Goal: Task Accomplishment & Management: Manage account settings

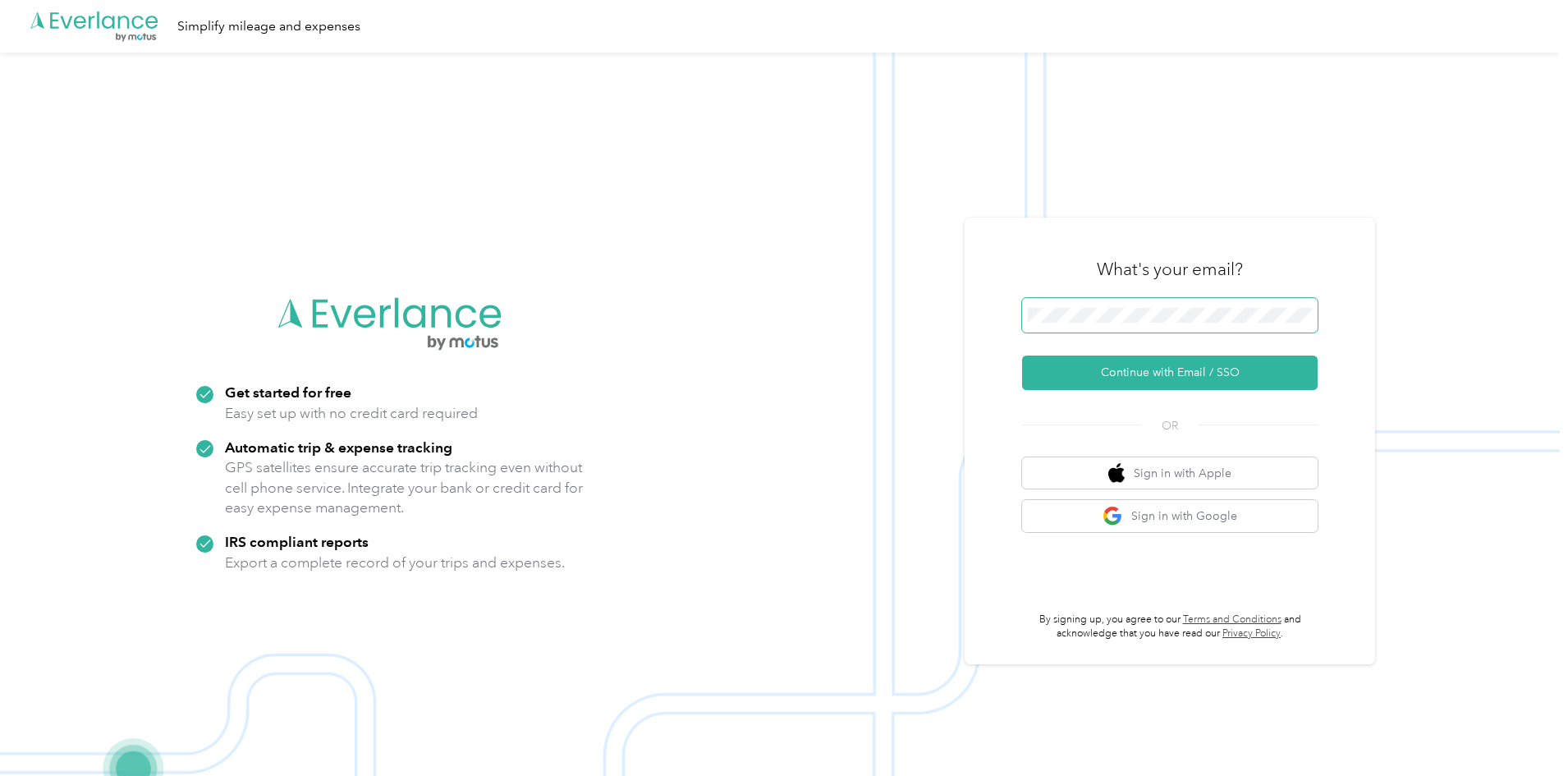
click at [1153, 325] on span at bounding box center [1170, 315] width 296 height 35
click at [1139, 372] on button "Continue with Email / SSO" at bounding box center [1170, 372] width 296 height 35
click at [1067, 307] on span at bounding box center [1170, 315] width 296 height 35
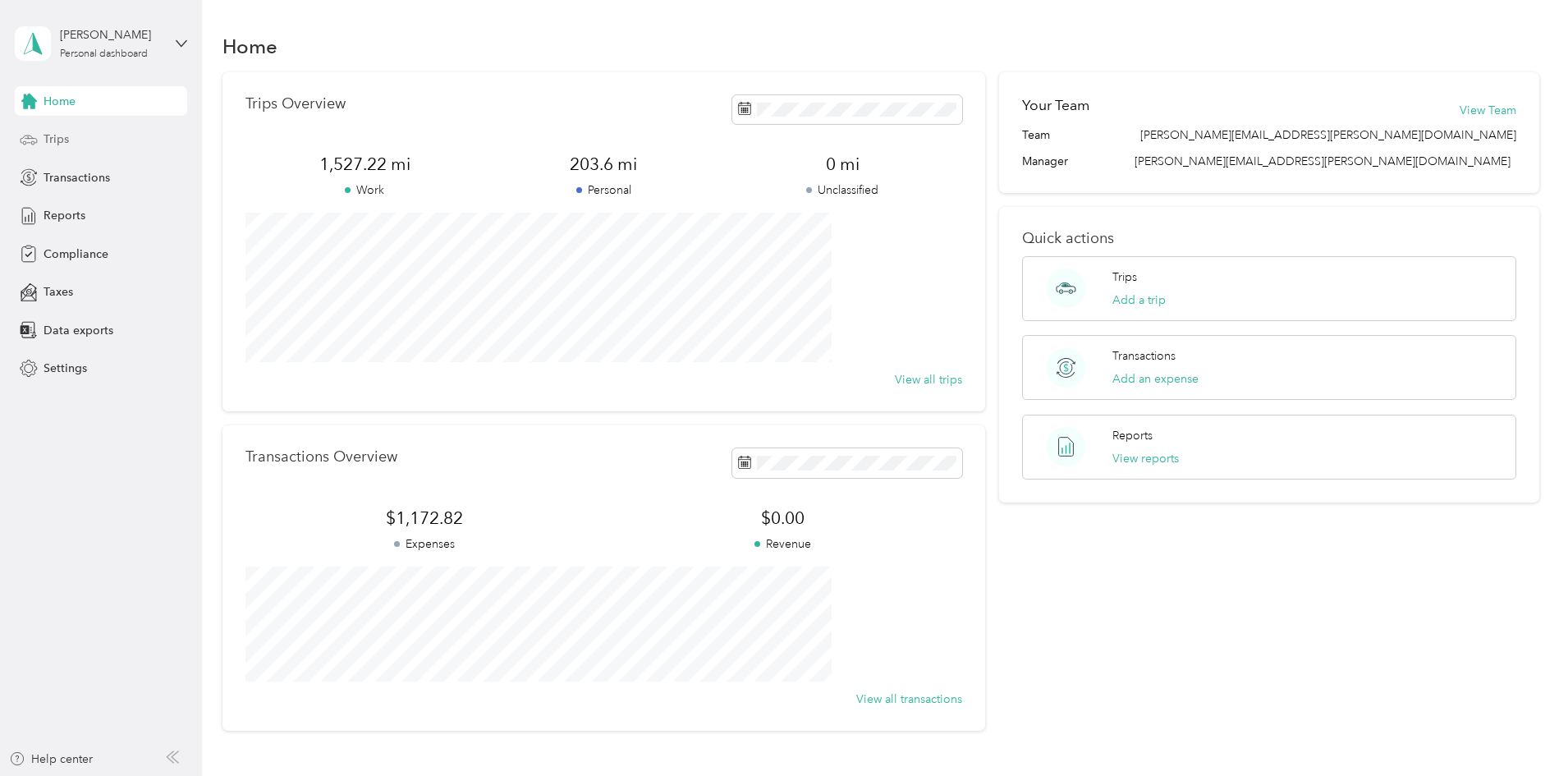
click at [76, 141] on div "Trips" at bounding box center [101, 139] width 172 height 30
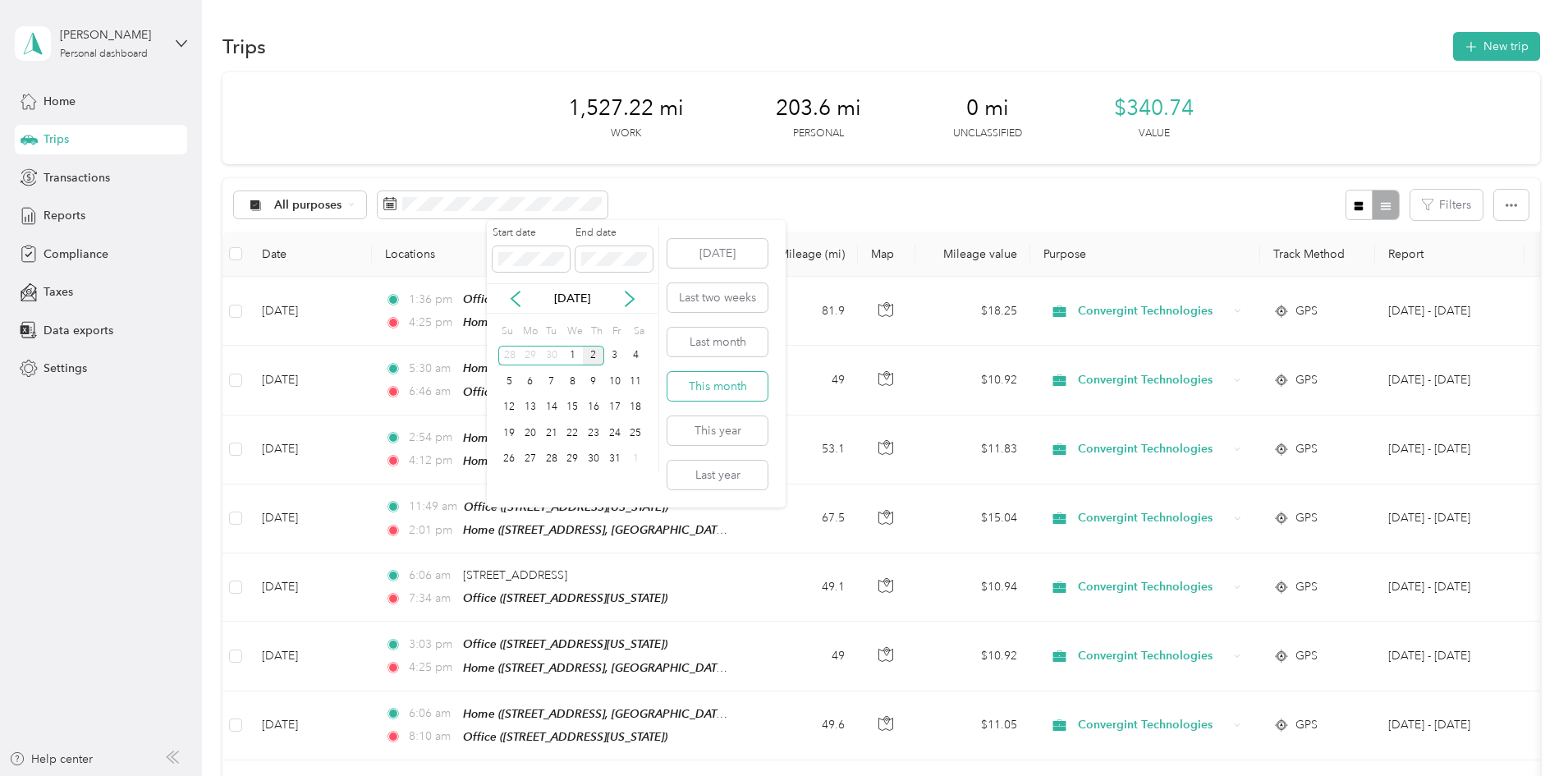
click at [742, 385] on button "This month" at bounding box center [718, 387] width 100 height 29
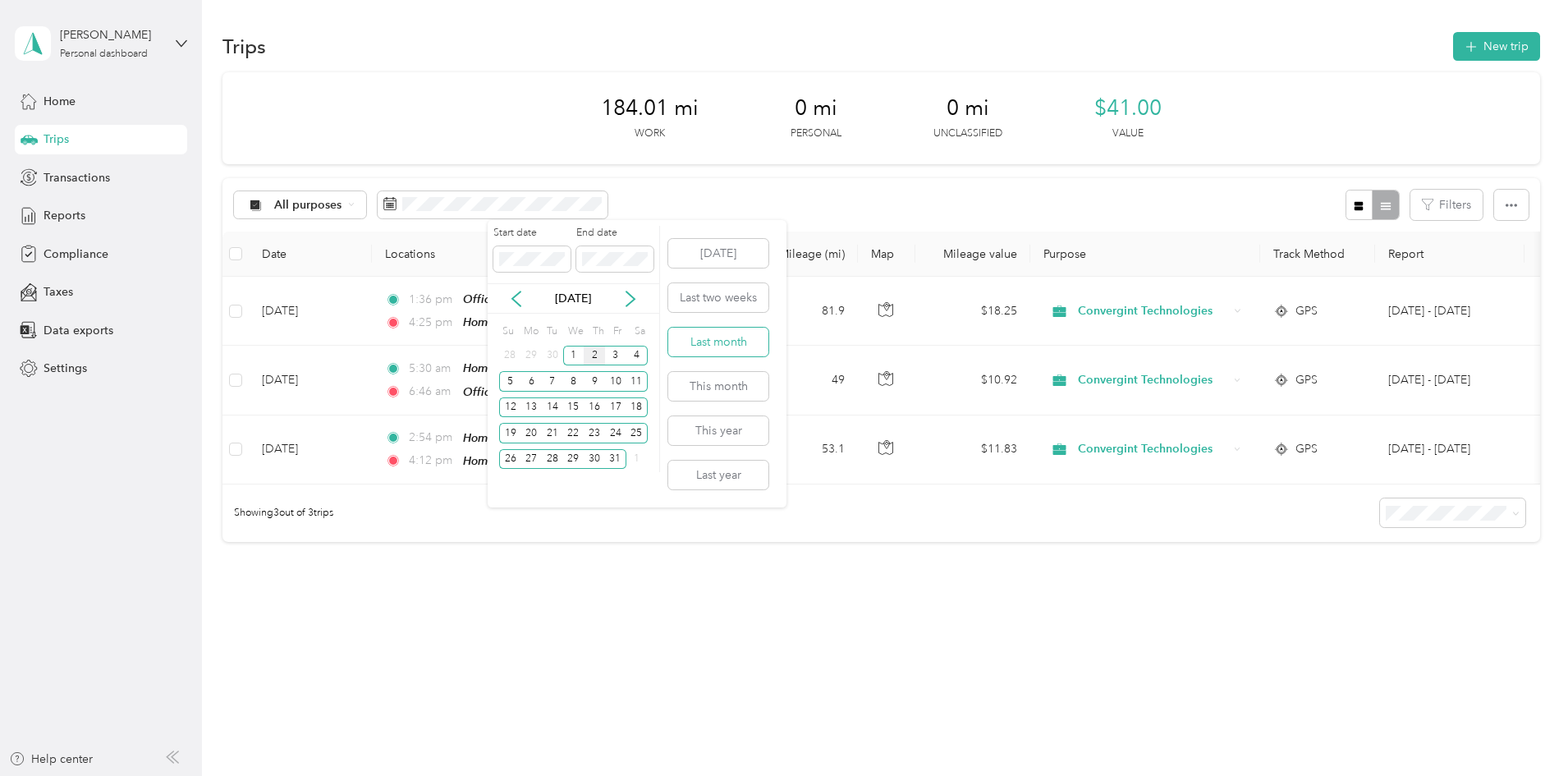
click at [730, 342] on button "Last month" at bounding box center [719, 342] width 100 height 29
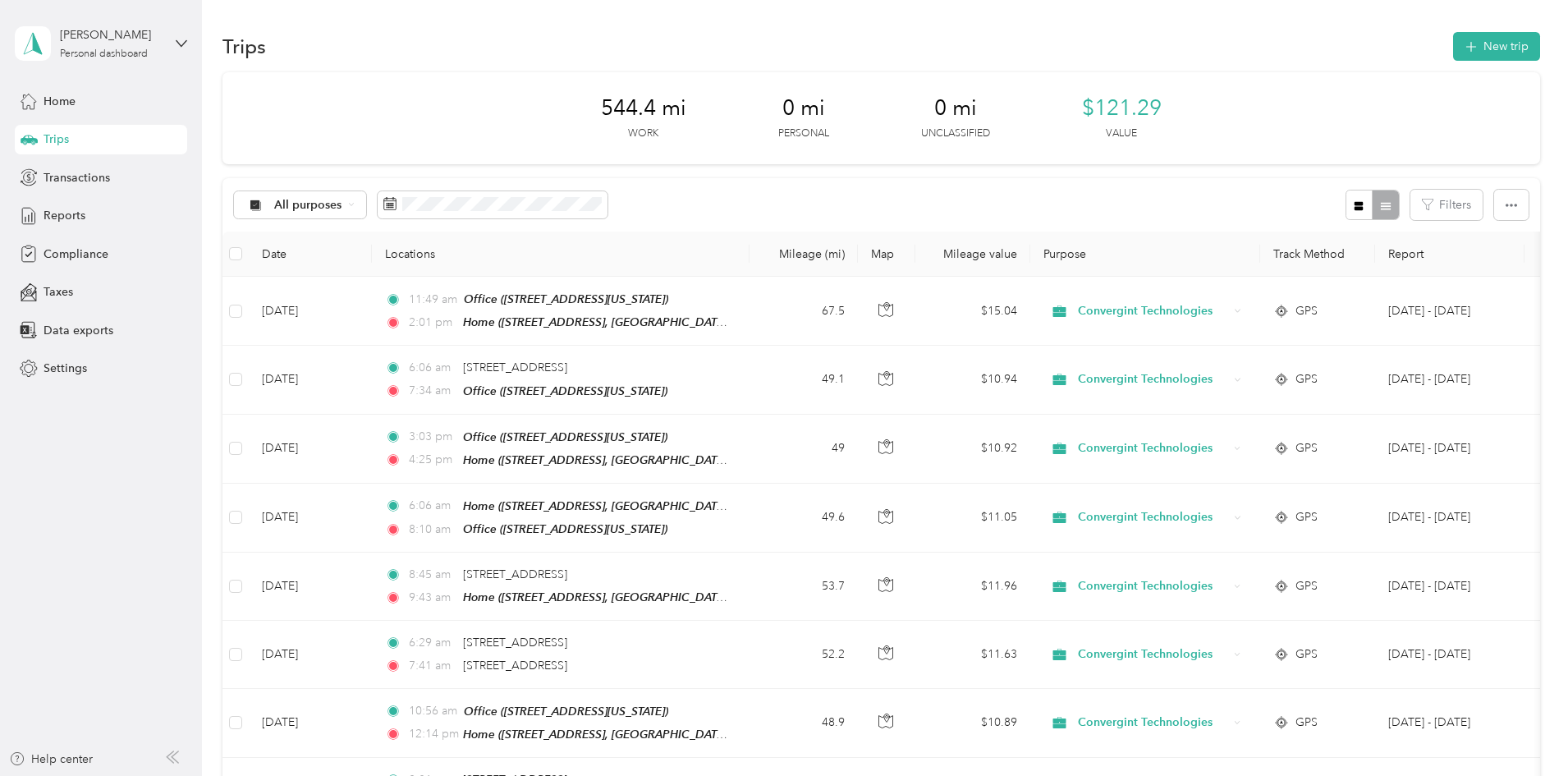
click at [851, 209] on div "All purposes Filters" at bounding box center [882, 204] width 1318 height 53
click at [82, 214] on span "Reports" at bounding box center [65, 215] width 42 height 17
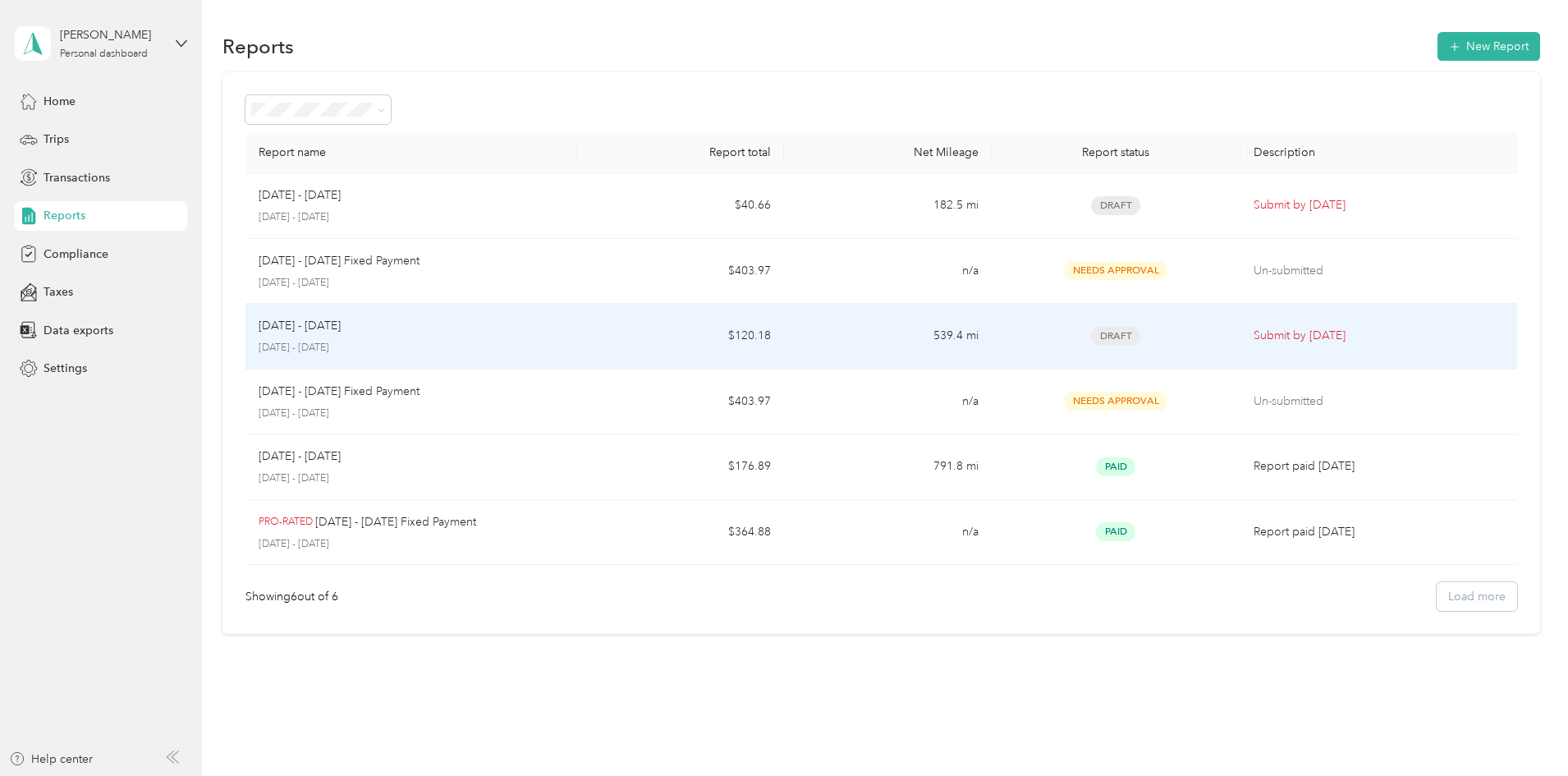
click at [1147, 344] on div "Draft" at bounding box center [1116, 336] width 223 height 19
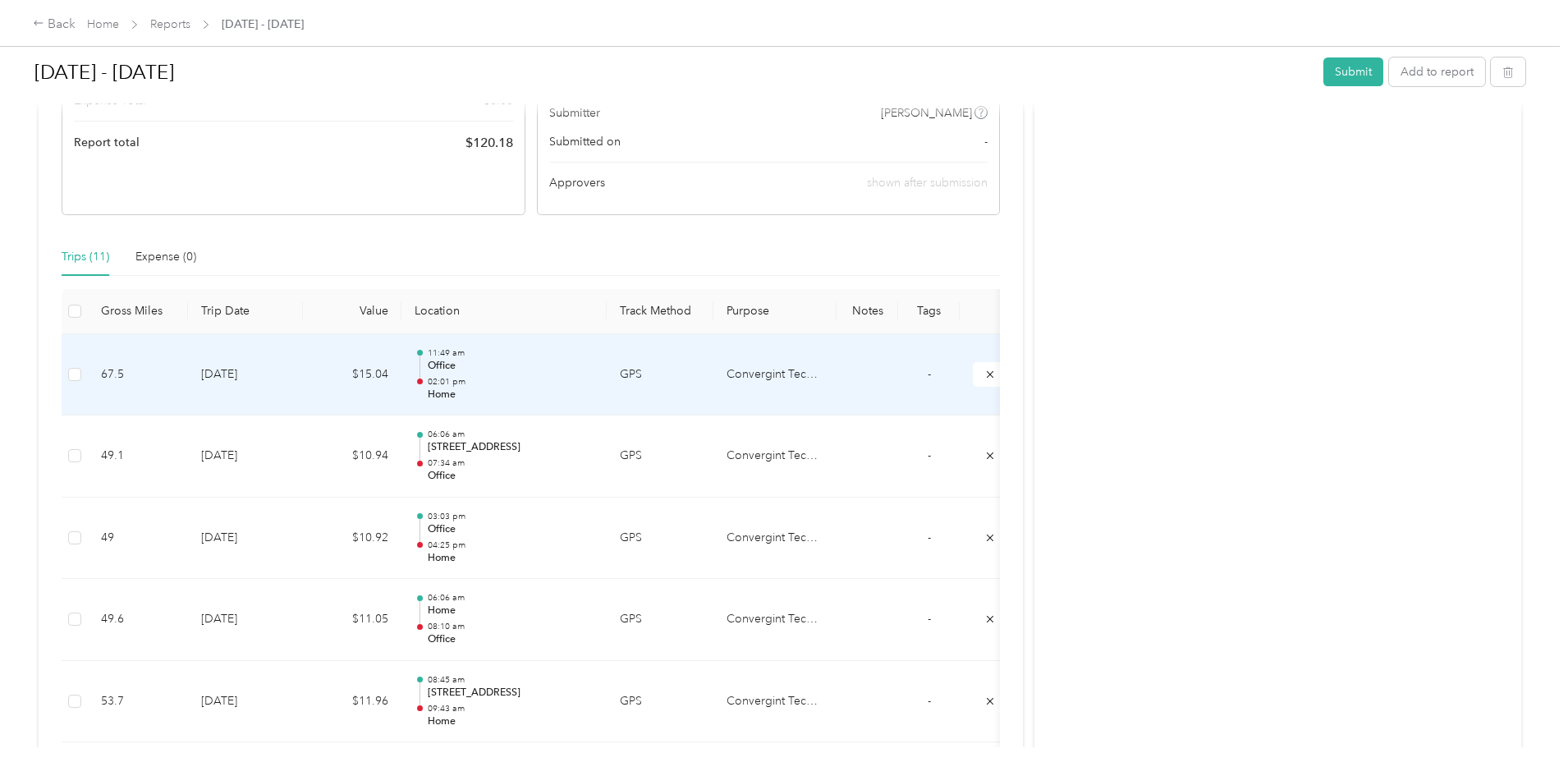
scroll to position [252, 0]
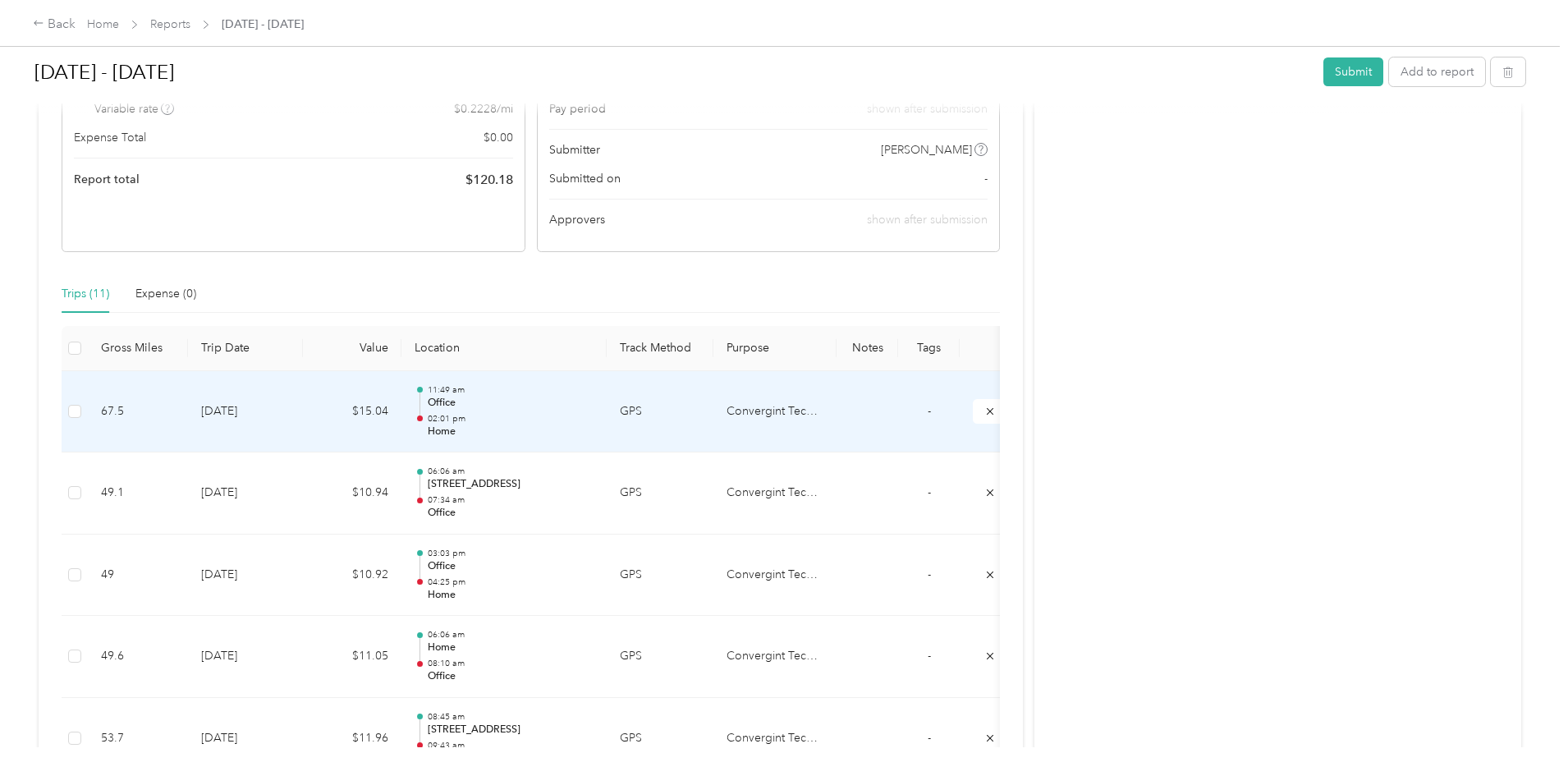
click at [594, 417] on p "02:01 pm" at bounding box center [511, 419] width 165 height 12
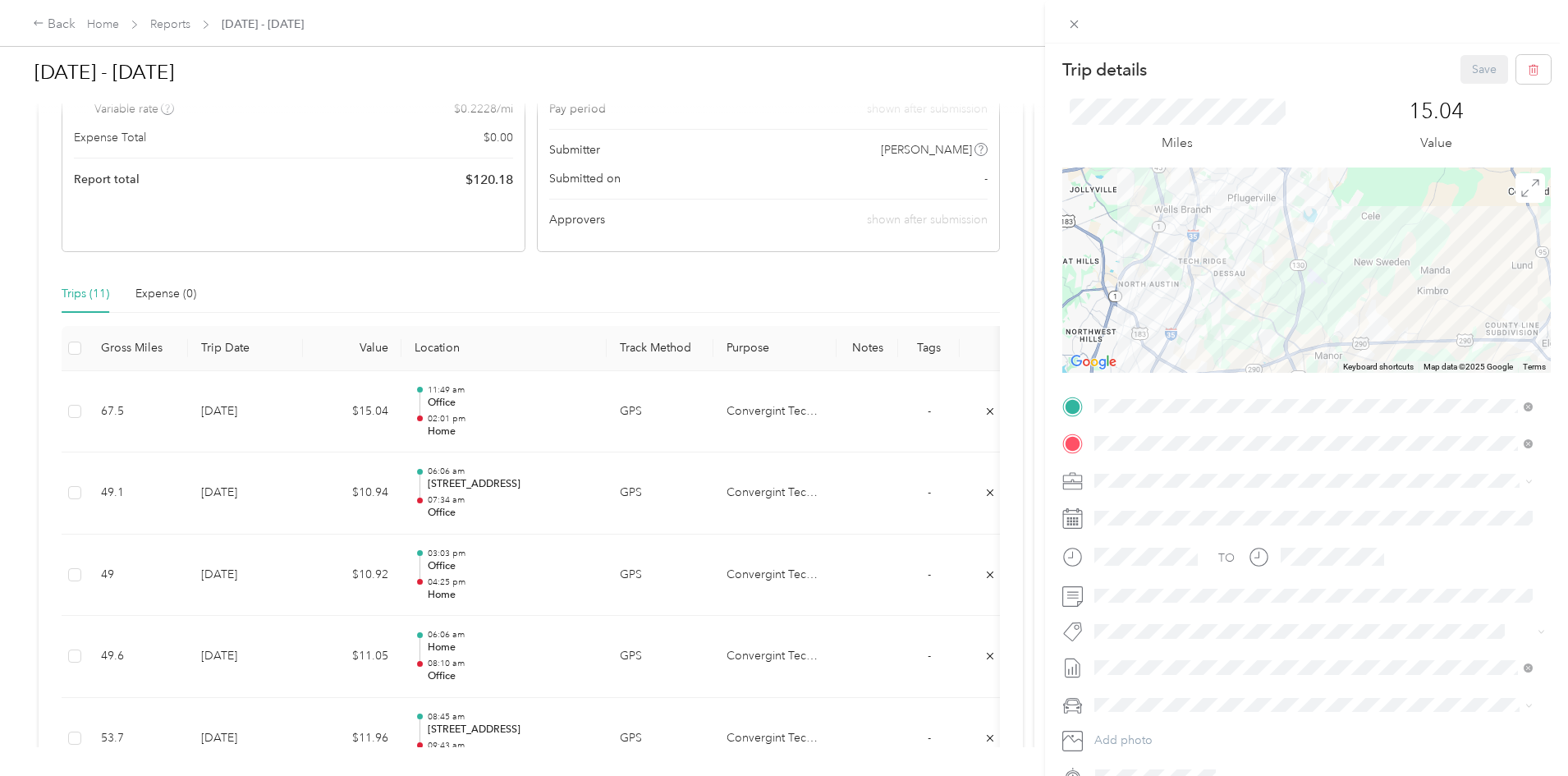
drag, startPoint x: 1281, startPoint y: 258, endPoint x: 1169, endPoint y: 354, distance: 147.5
click at [1169, 355] on div at bounding box center [1306, 269] width 489 height 205
click at [820, 272] on div "Trip details Save This trip cannot be edited because it is either under review,…" at bounding box center [784, 388] width 1568 height 776
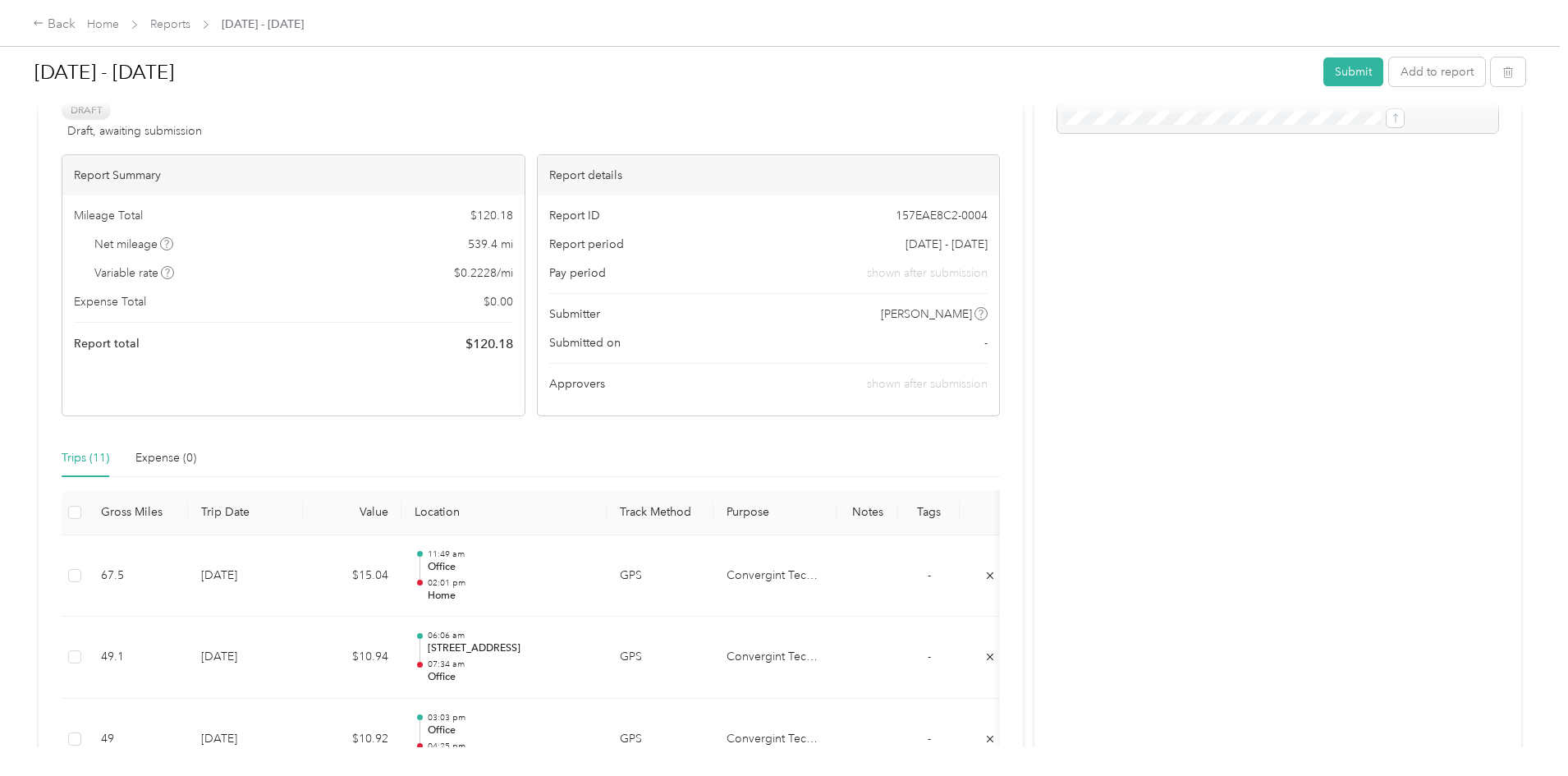
scroll to position [0, 0]
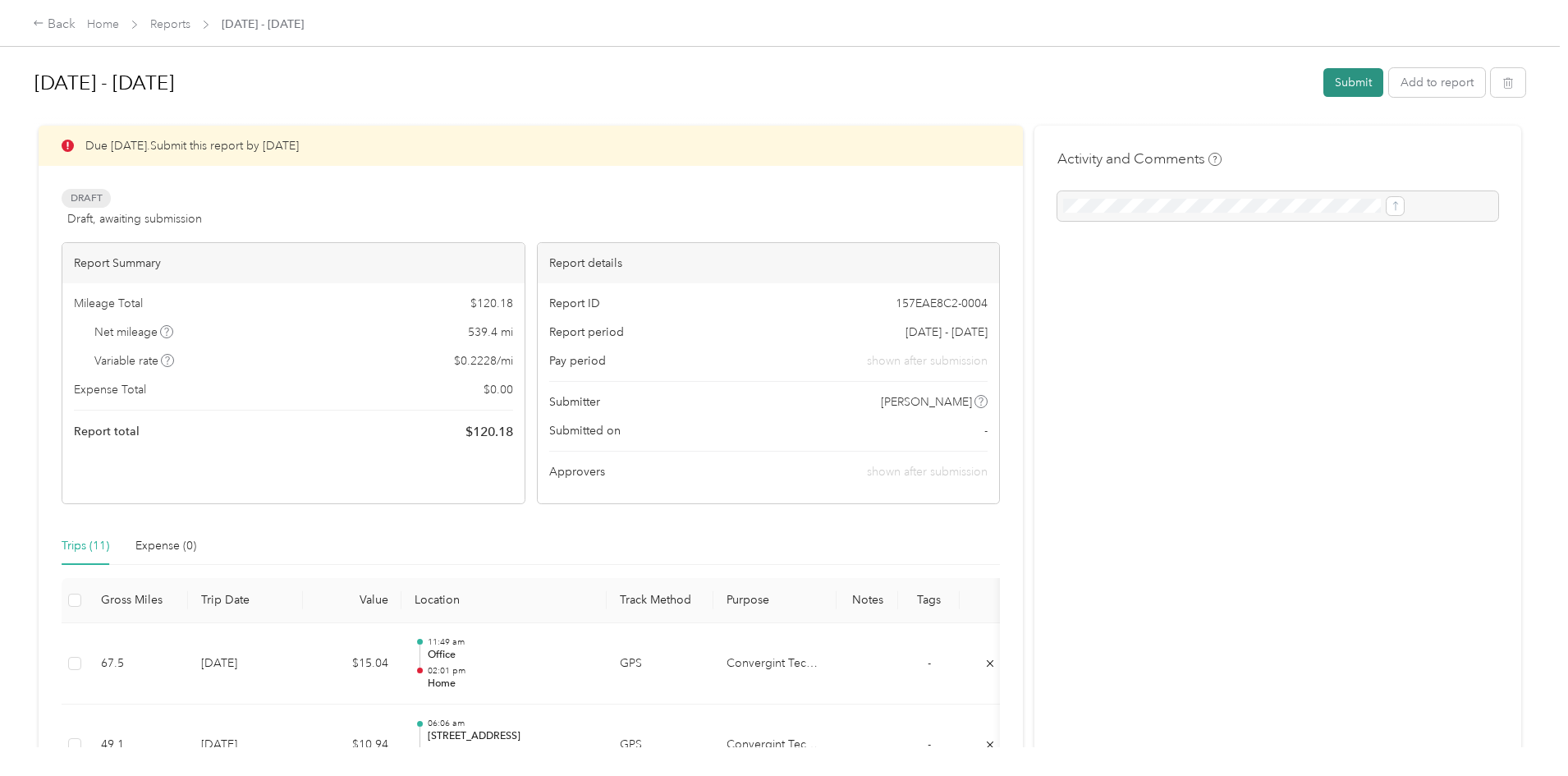
click at [1324, 84] on button "Submit" at bounding box center [1354, 83] width 60 height 29
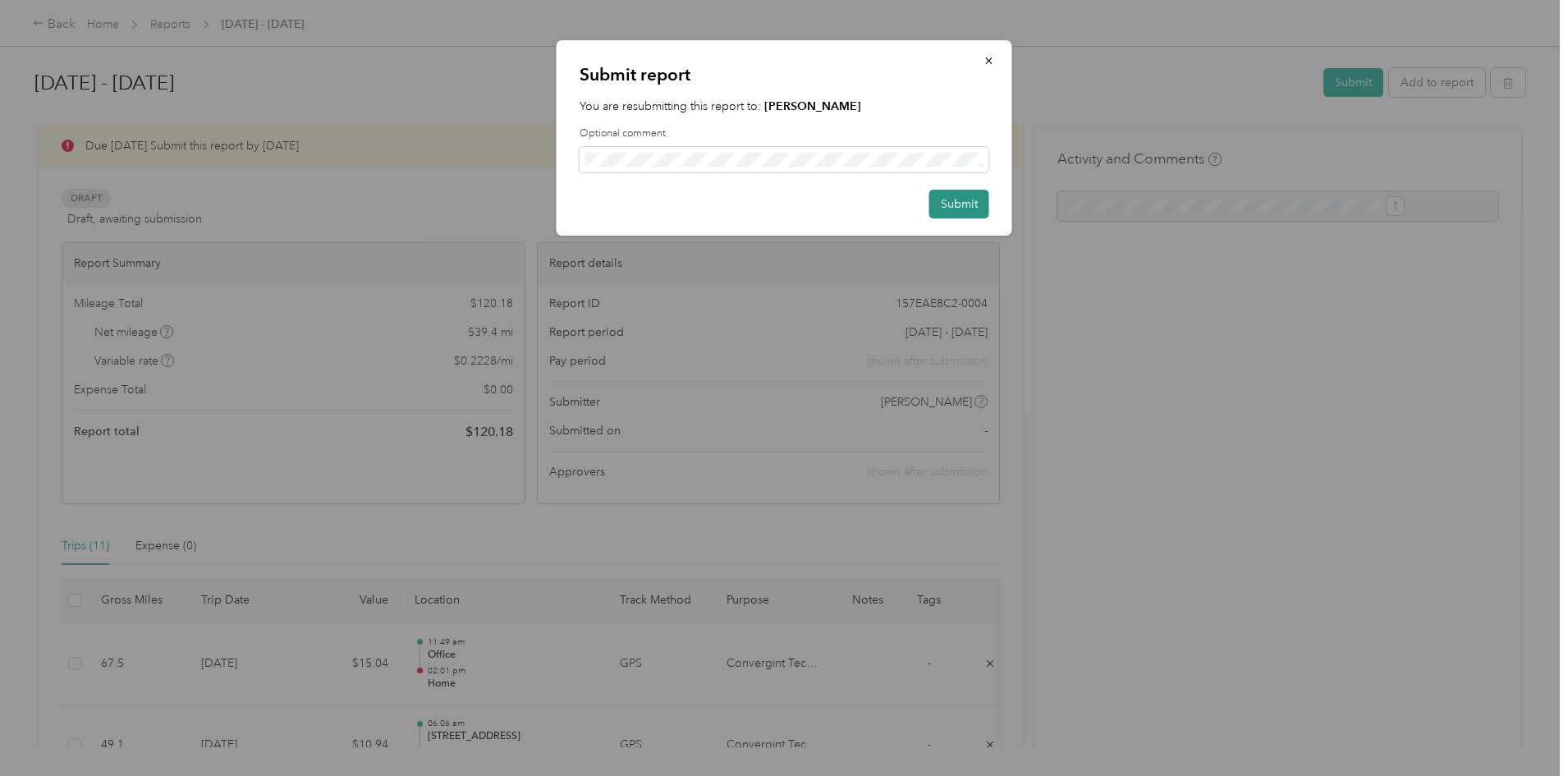
click at [971, 212] on button "Submit" at bounding box center [959, 204] width 60 height 29
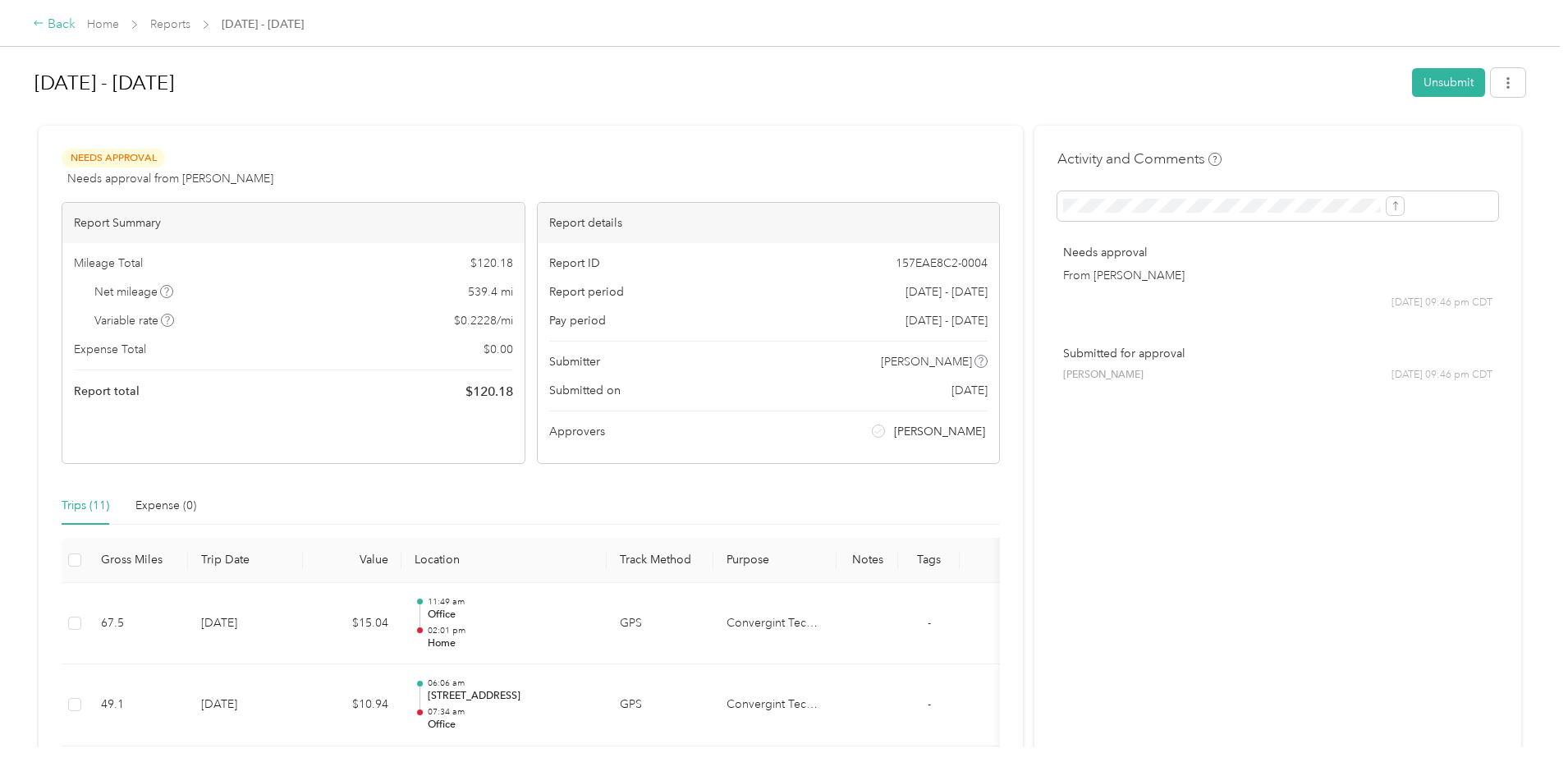
click at [75, 18] on div "Back" at bounding box center [54, 24] width 43 height 19
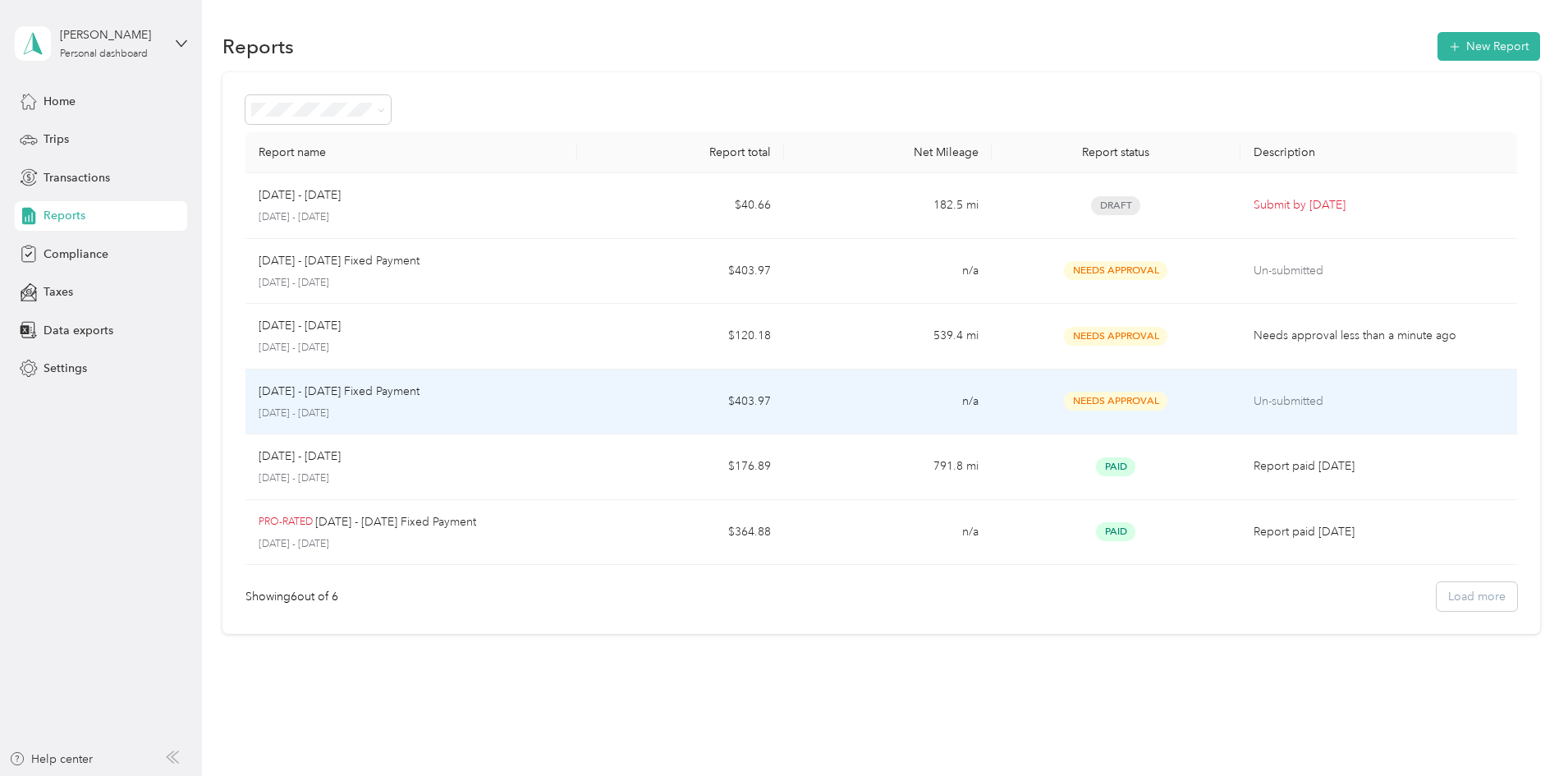
click at [1240, 409] on td "Un-submitted" at bounding box center [1379, 403] width 277 height 66
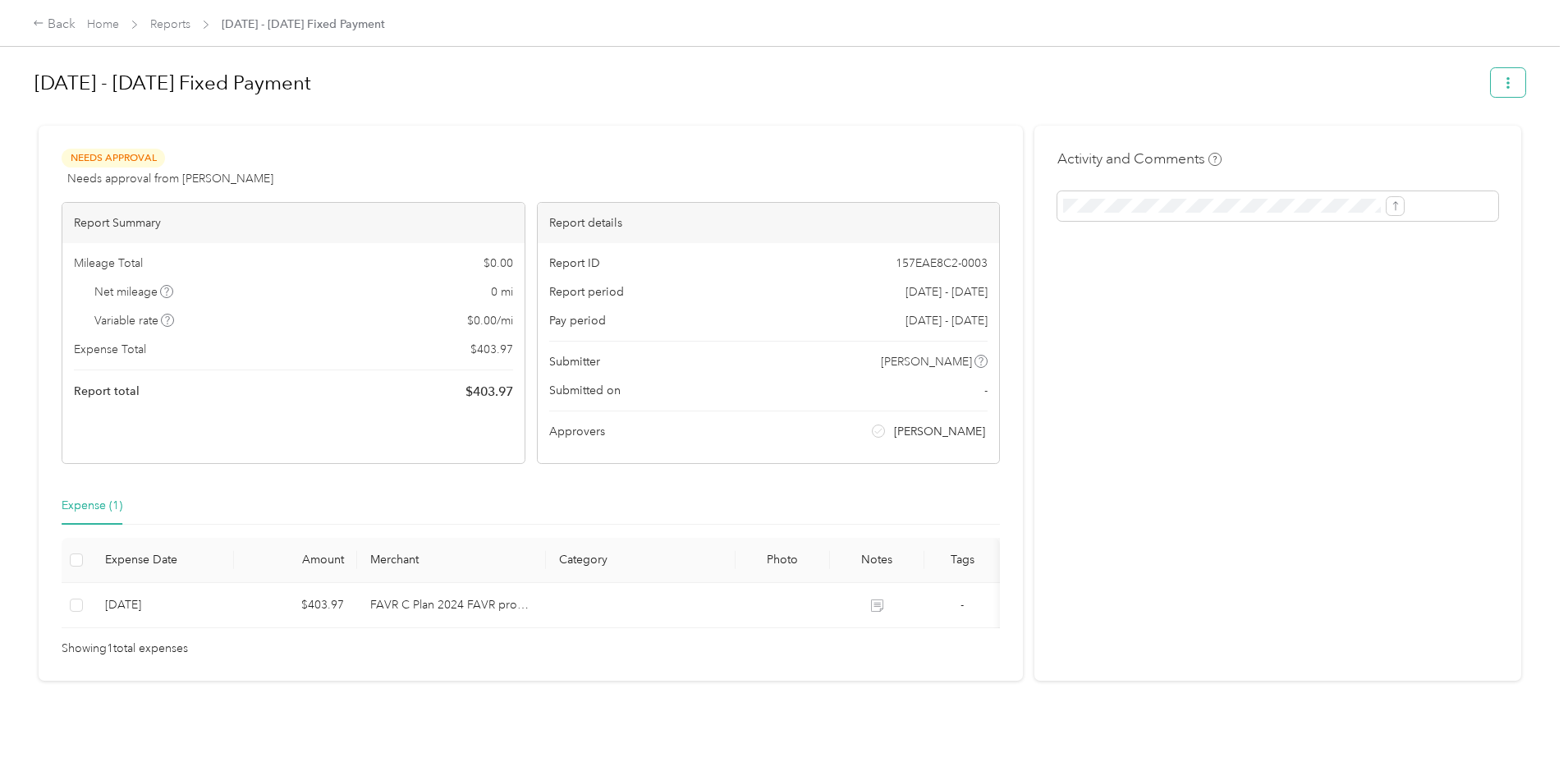
click at [1491, 87] on button "button" at bounding box center [1508, 83] width 35 height 29
click at [75, 22] on div "Back" at bounding box center [54, 24] width 43 height 19
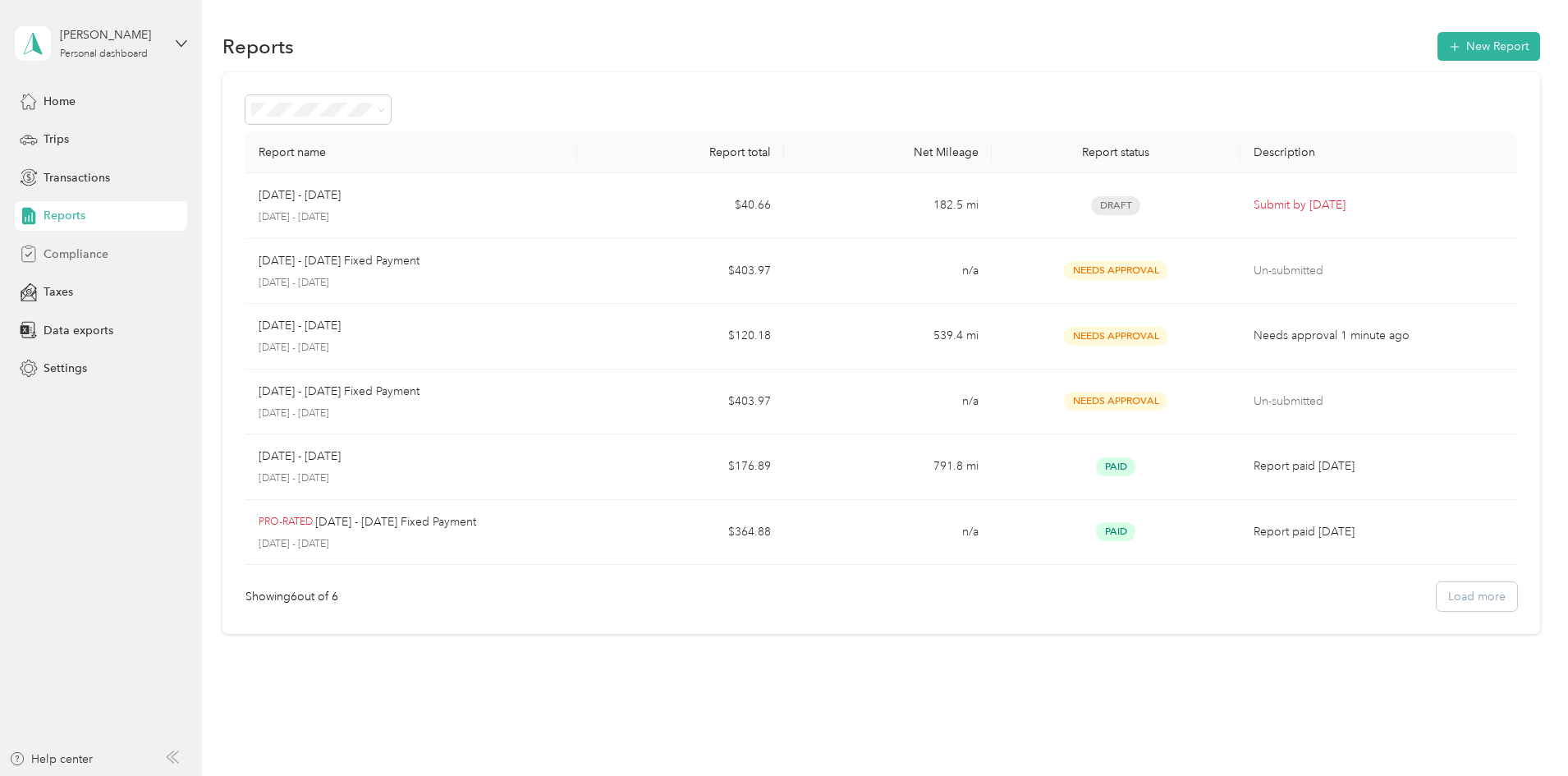
click at [77, 261] on span "Compliance" at bounding box center [76, 254] width 65 height 17
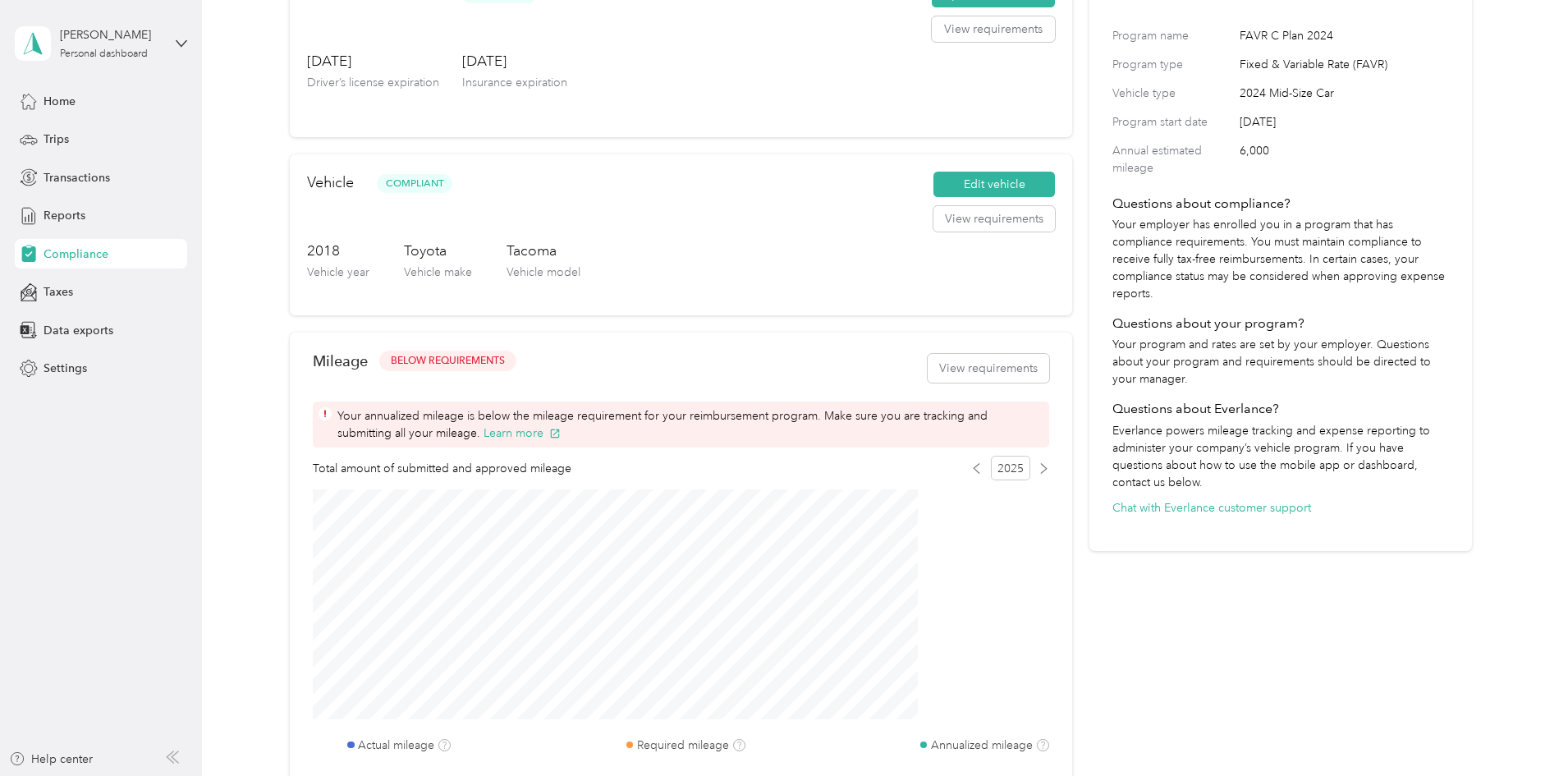
scroll to position [247, 0]
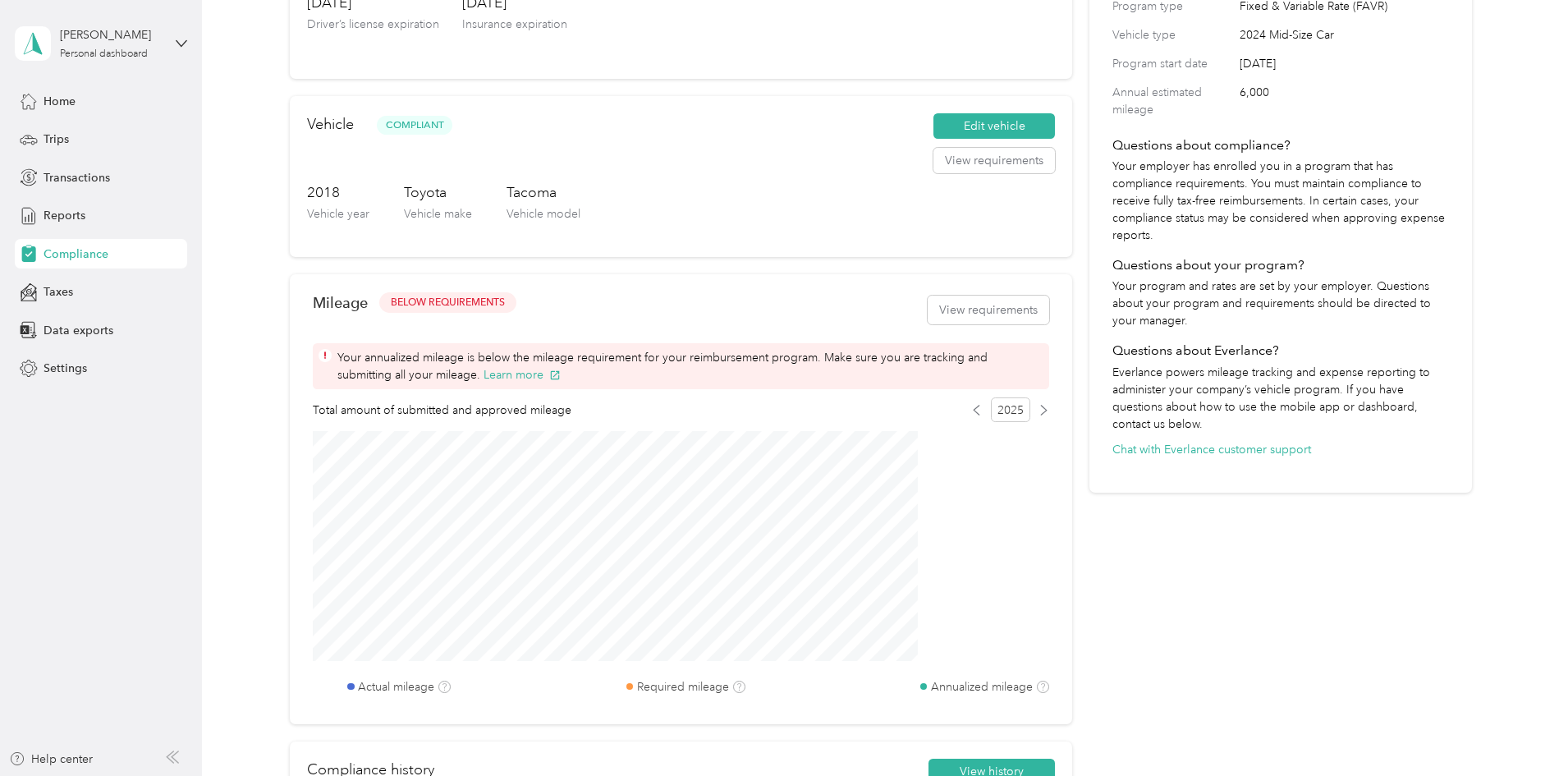
click at [971, 422] on div "2025" at bounding box center [1010, 410] width 78 height 24
click at [971, 415] on icon at bounding box center [976, 410] width 11 height 11
click at [1039, 415] on icon at bounding box center [1044, 410] width 11 height 11
click at [1041, 414] on icon at bounding box center [1044, 409] width 6 height 9
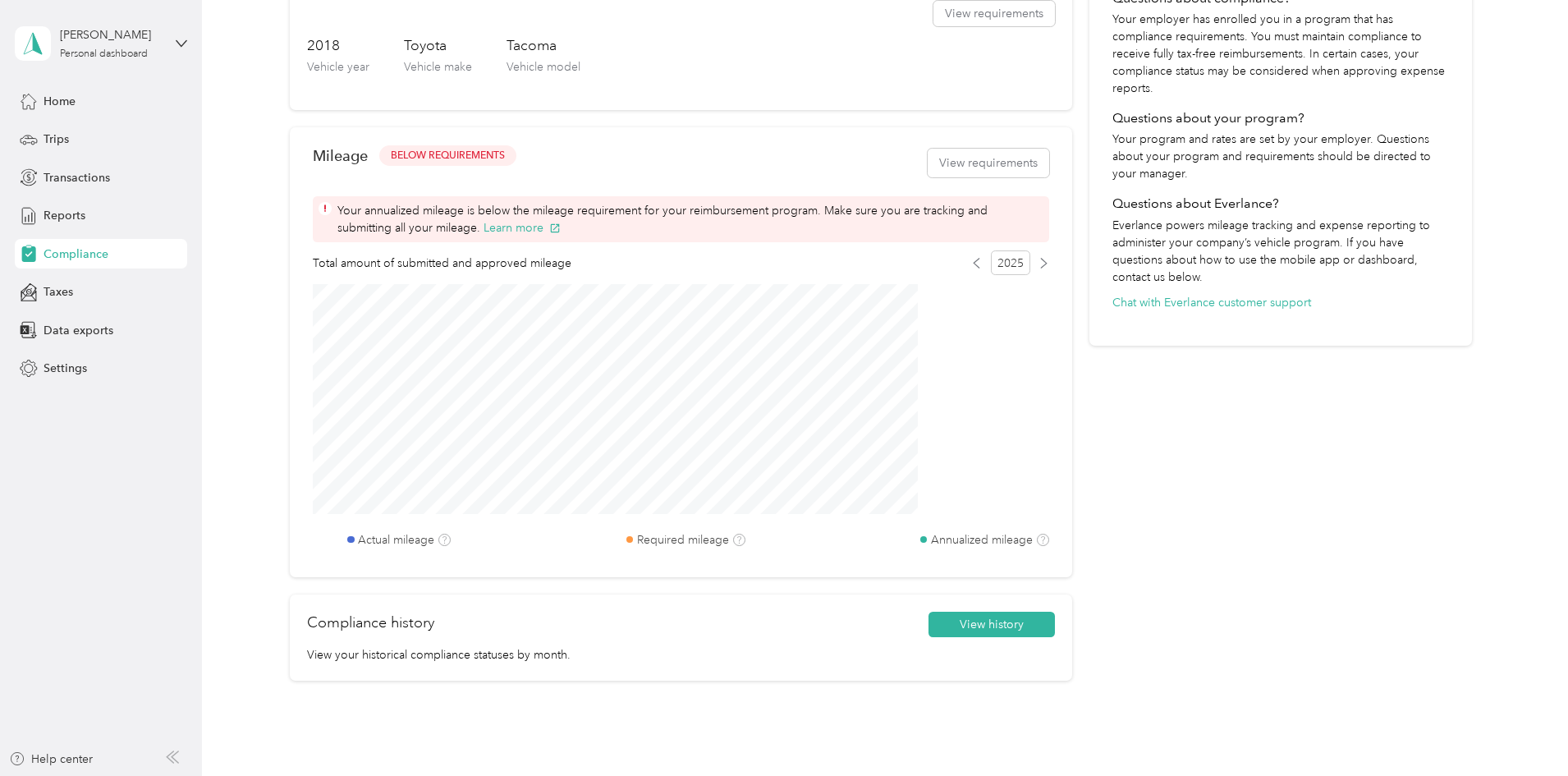
scroll to position [507, 0]
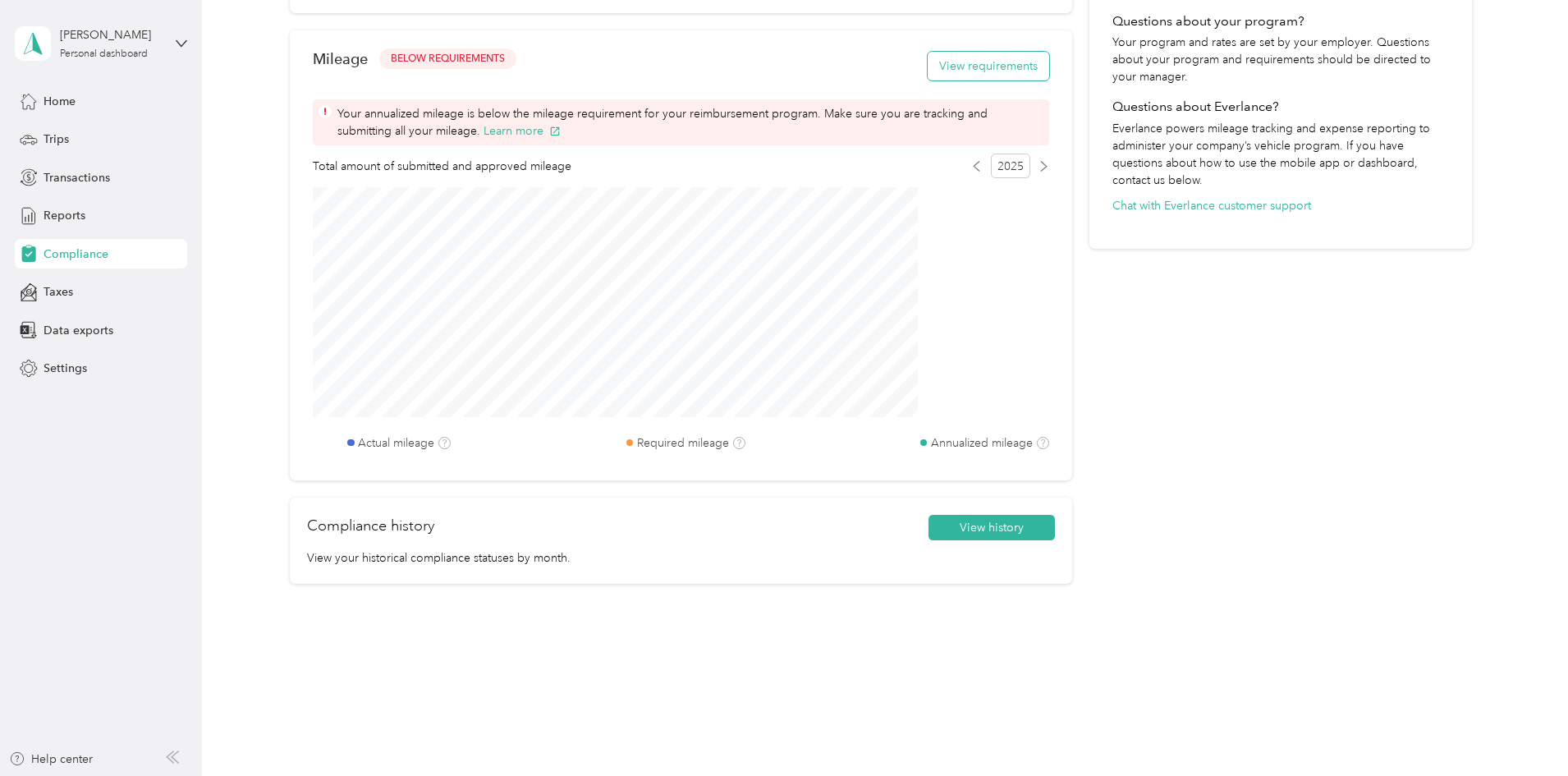
click at [928, 74] on button "View requirements" at bounding box center [989, 66] width 122 height 29
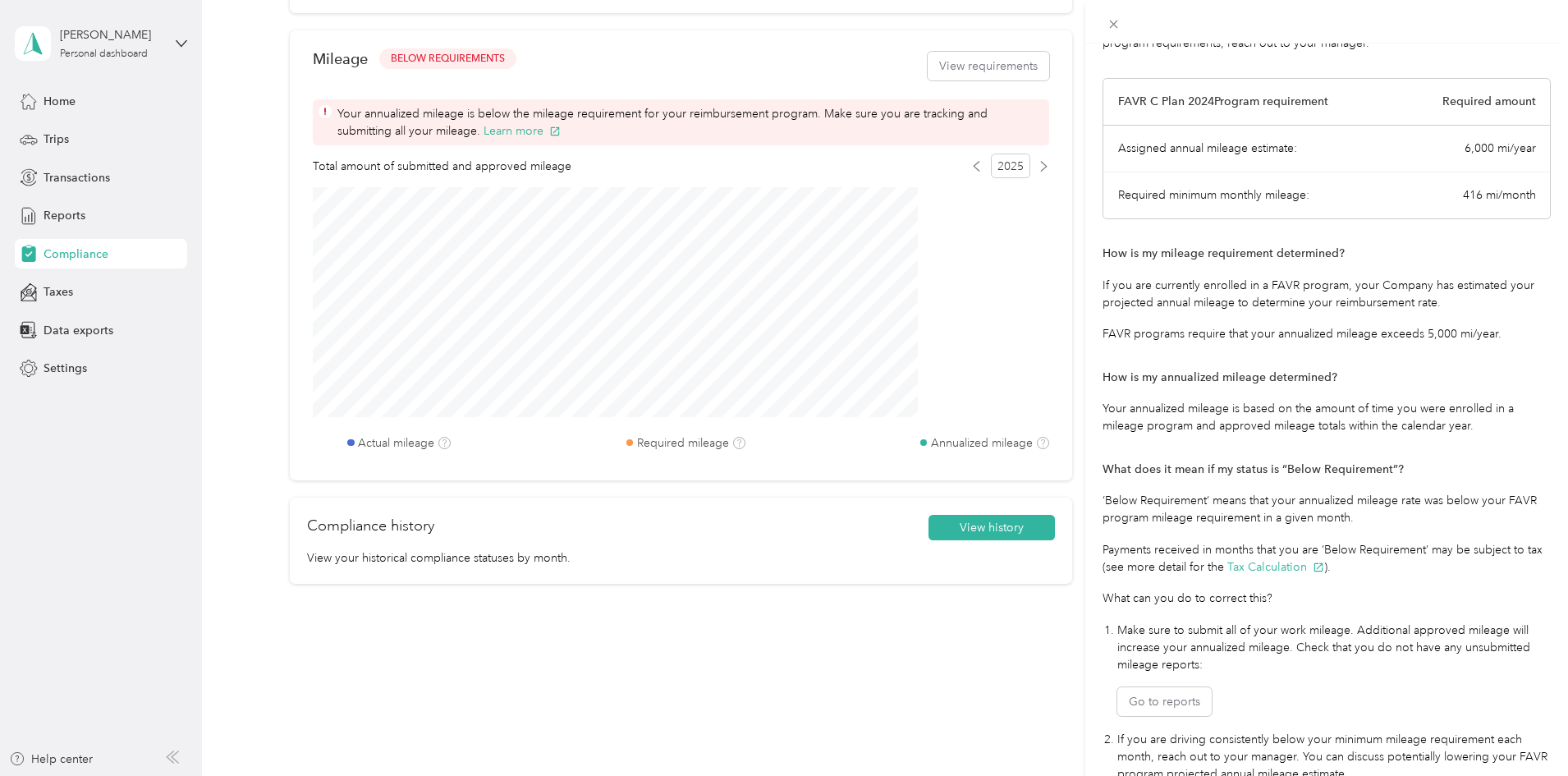
scroll to position [0, 0]
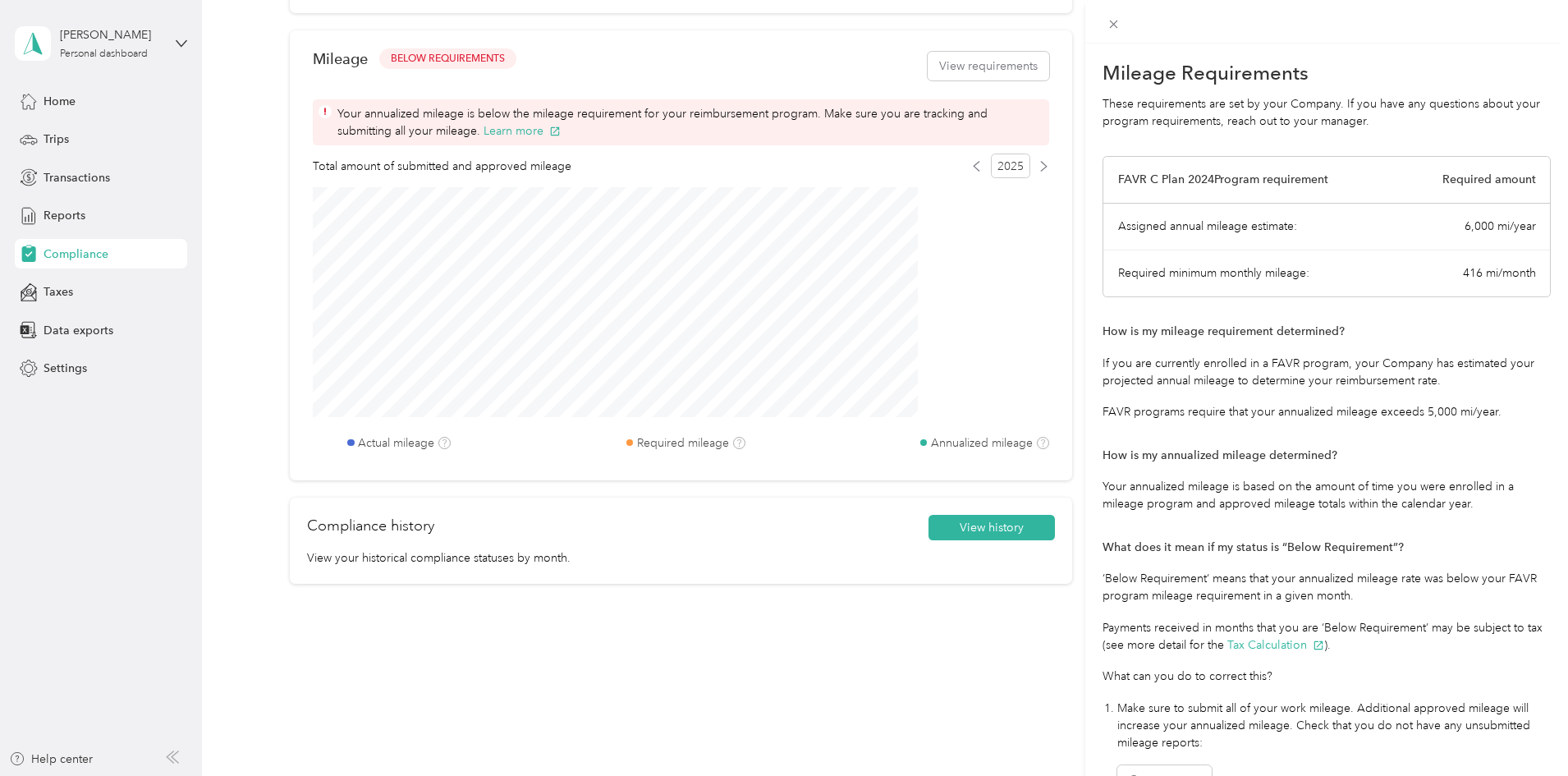
drag, startPoint x: 946, startPoint y: 394, endPoint x: 924, endPoint y: 366, distance: 35.6
click at [928, 372] on div "Mileage Requirements These requirements are set by your Company. If you have an…" at bounding box center [784, 388] width 1568 height 776
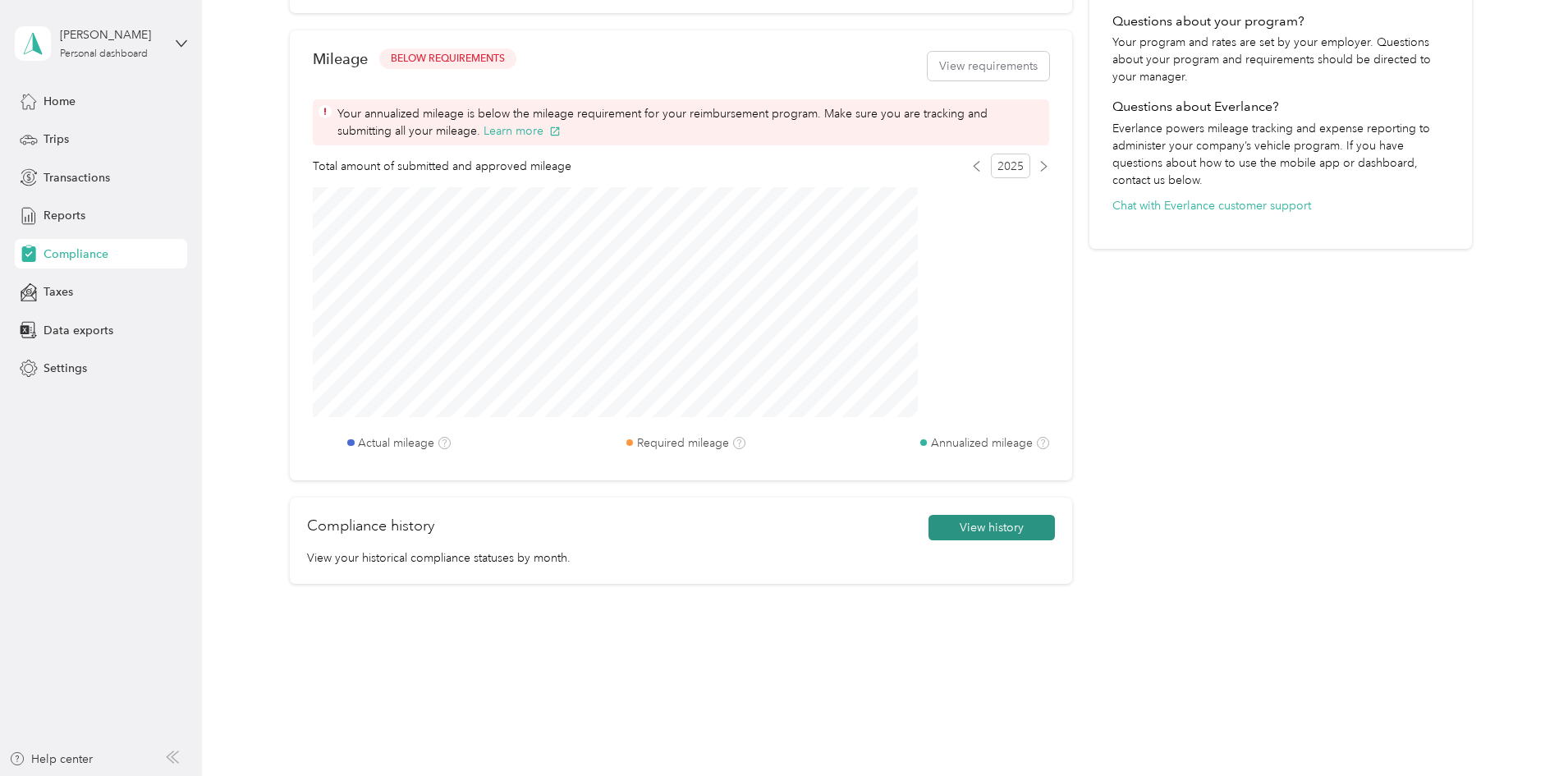
click at [933, 528] on button "View history" at bounding box center [992, 528] width 127 height 26
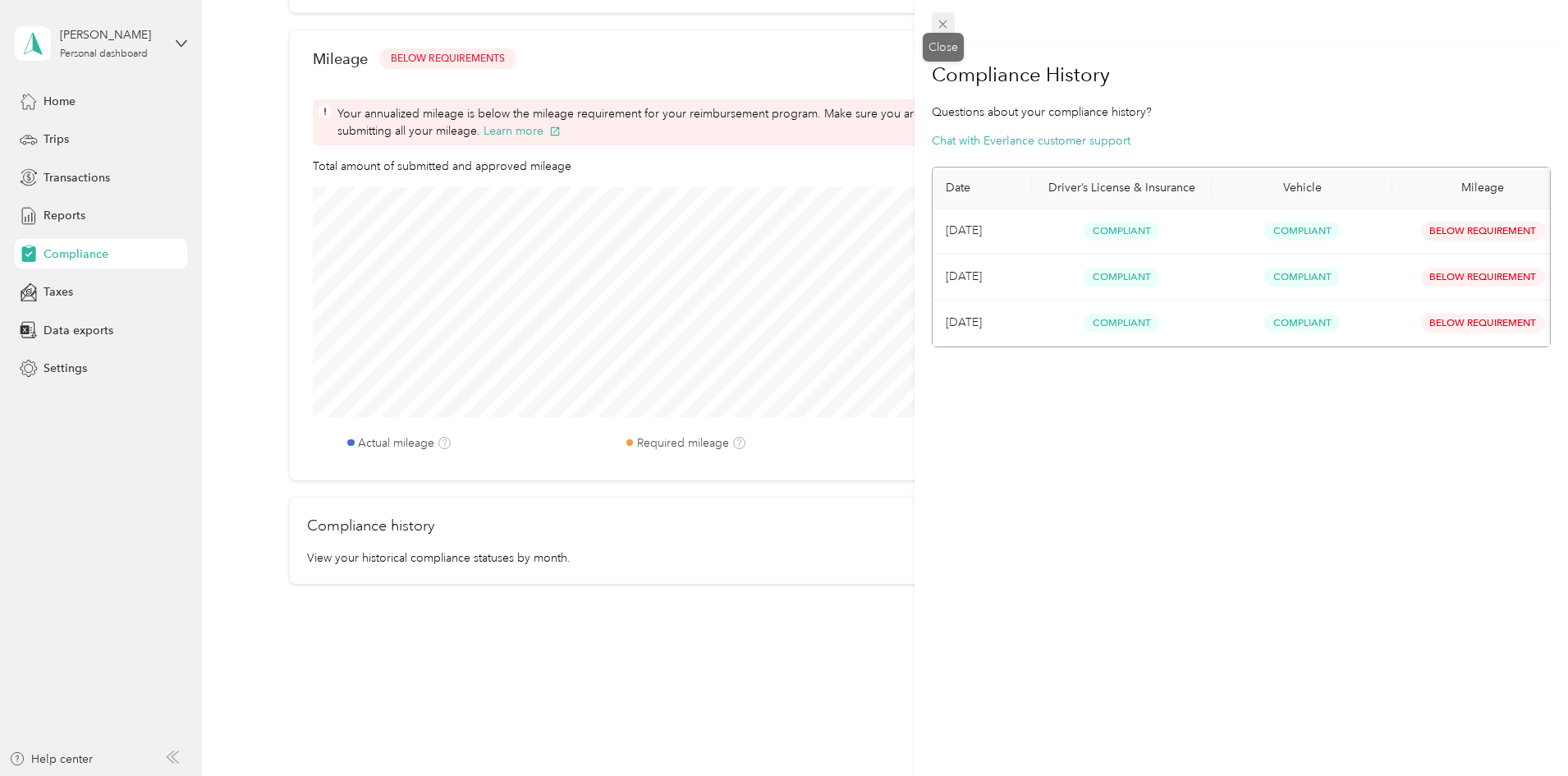
click at [947, 22] on icon at bounding box center [943, 24] width 14 height 14
